Goal: Find contact information

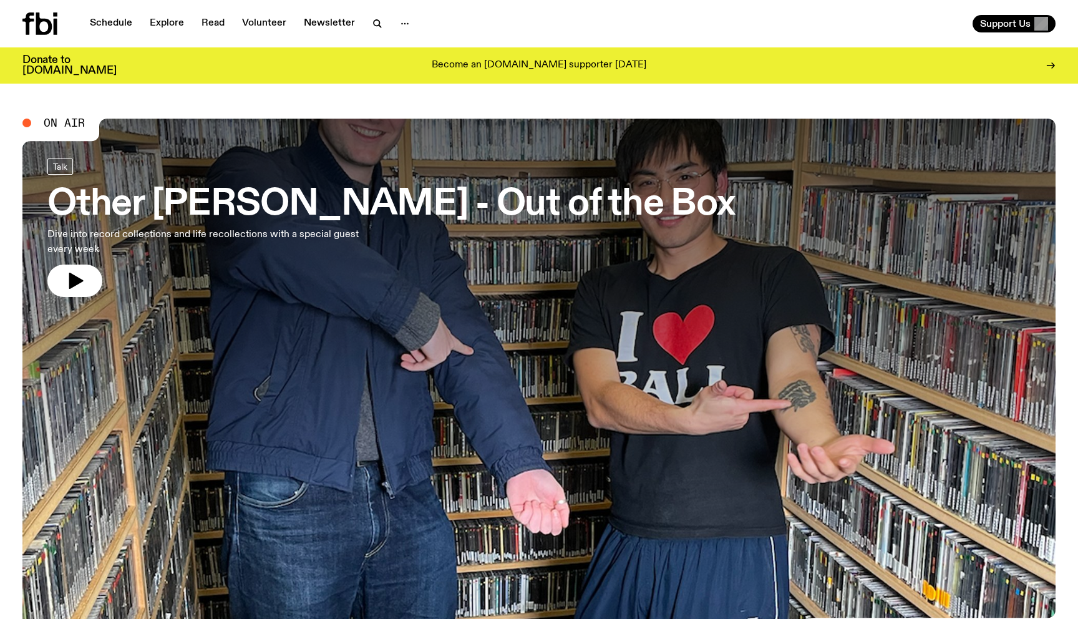
click at [45, 29] on icon at bounding box center [39, 23] width 35 height 22
click at [163, 21] on link "Explore" at bounding box center [166, 23] width 49 height 17
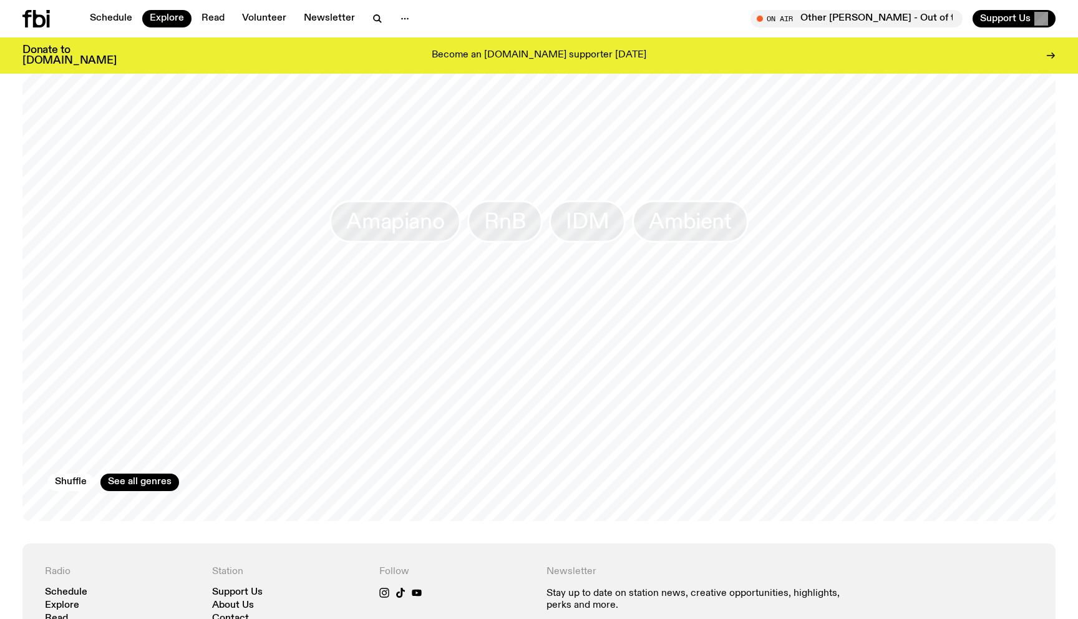
scroll to position [2361, 0]
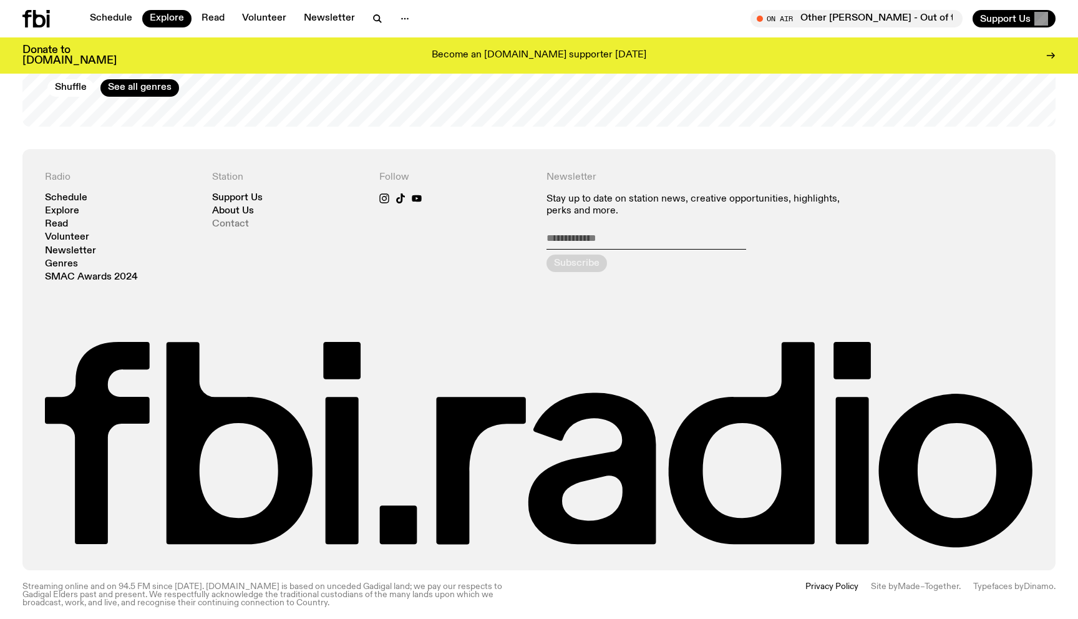
click at [213, 220] on link "Contact" at bounding box center [230, 224] width 37 height 9
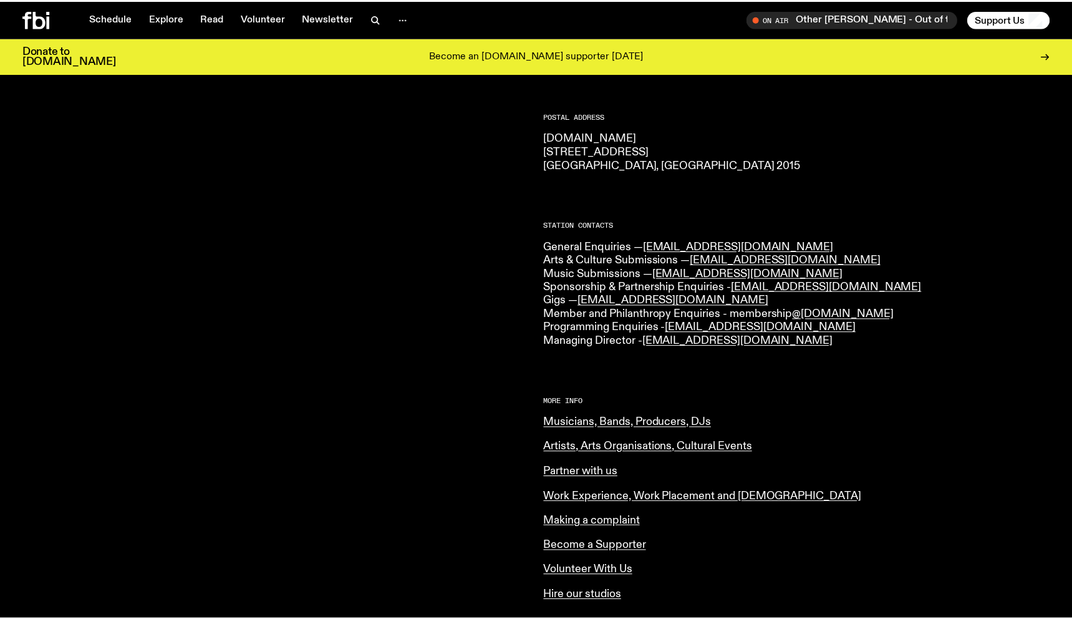
scroll to position [196, 0]
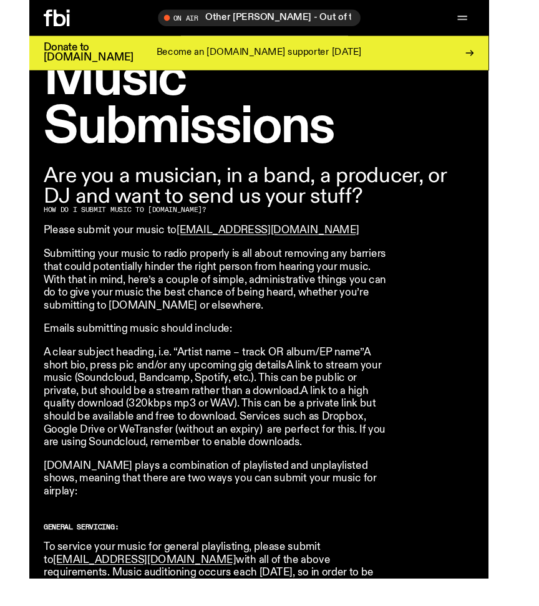
scroll to position [390, 0]
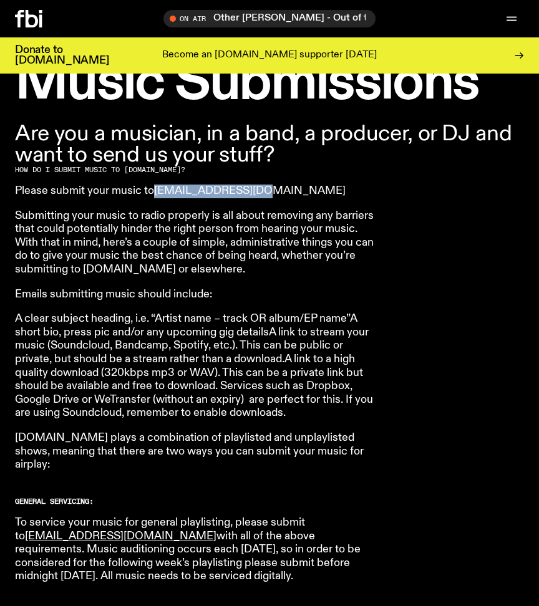
drag, startPoint x: 263, startPoint y: 186, endPoint x: 158, endPoint y: 190, distance: 104.9
click at [157, 190] on p "Please submit your music to [EMAIL_ADDRESS][DOMAIN_NAME]" at bounding box center [194, 192] width 359 height 14
copy link "[EMAIL_ADDRESS][DOMAIN_NAME]"
